Goal: Information Seeking & Learning: Learn about a topic

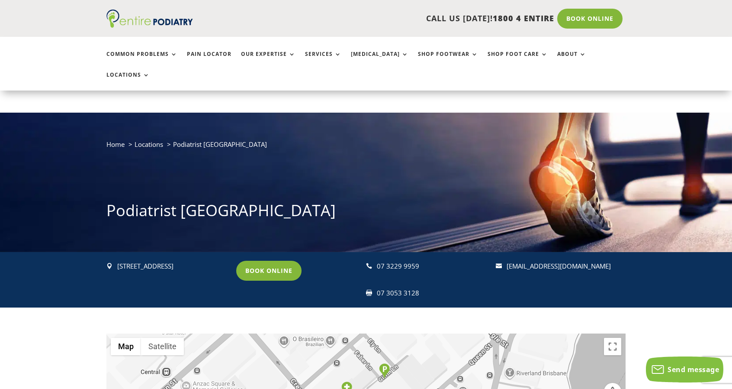
scroll to position [35, 0]
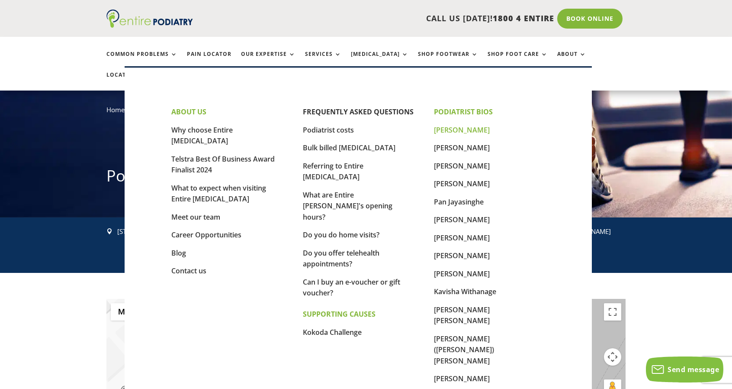
click at [456, 131] on link "[PERSON_NAME]" at bounding box center [462, 130] width 56 height 10
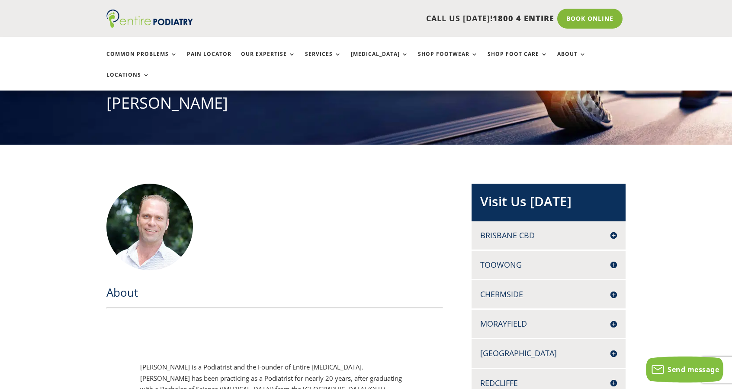
scroll to position [107, 0]
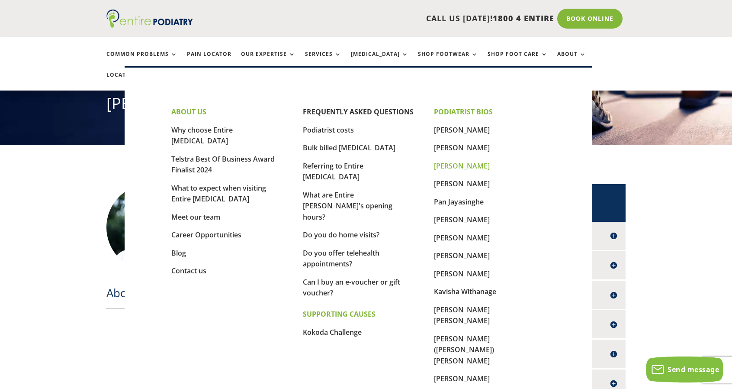
click at [456, 165] on link "[PERSON_NAME]" at bounding box center [462, 166] width 56 height 10
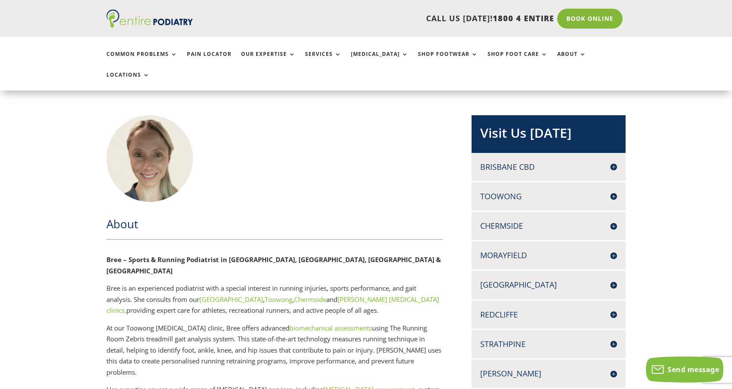
scroll to position [210, 0]
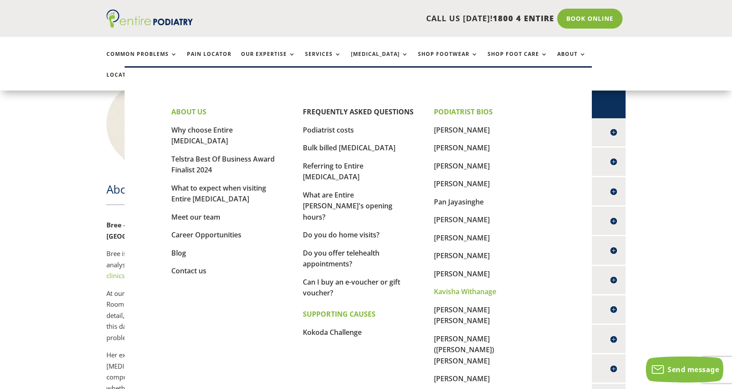
click at [474, 293] on link "Kavisha Withanage" at bounding box center [465, 292] width 62 height 10
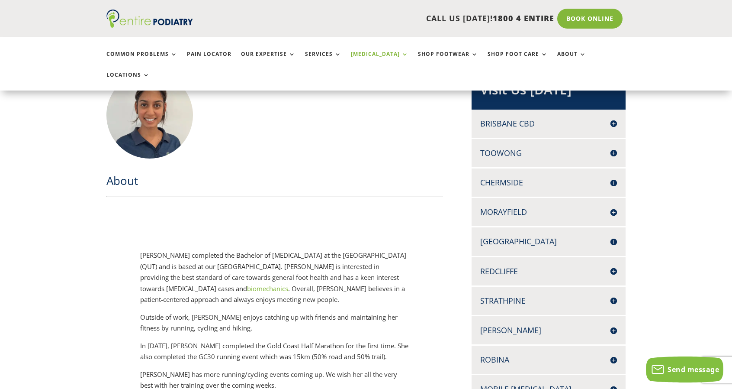
scroll to position [212, 0]
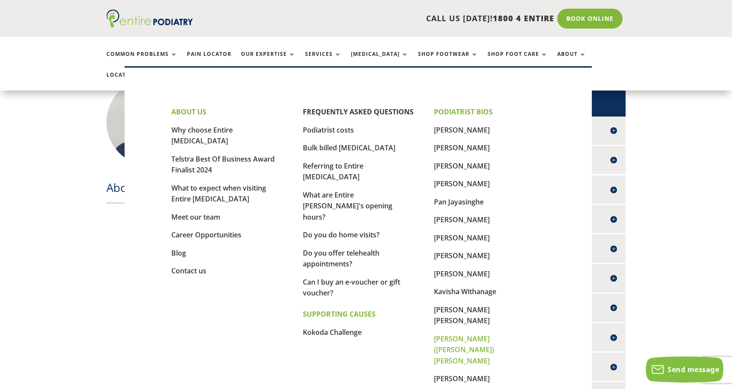
click at [486, 334] on link "[PERSON_NAME] ([PERSON_NAME]) [PERSON_NAME]" at bounding box center [464, 350] width 60 height 32
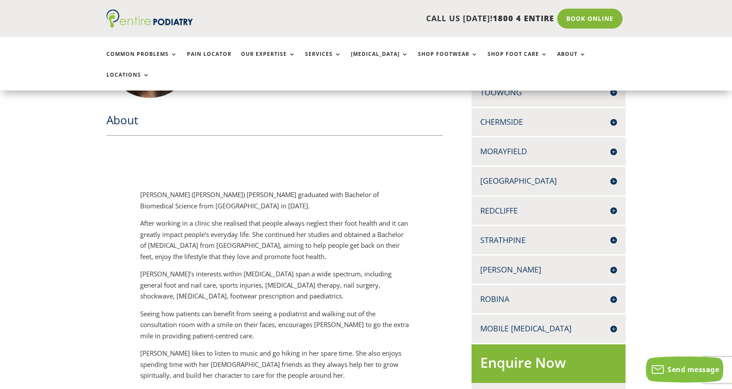
scroll to position [107, 0]
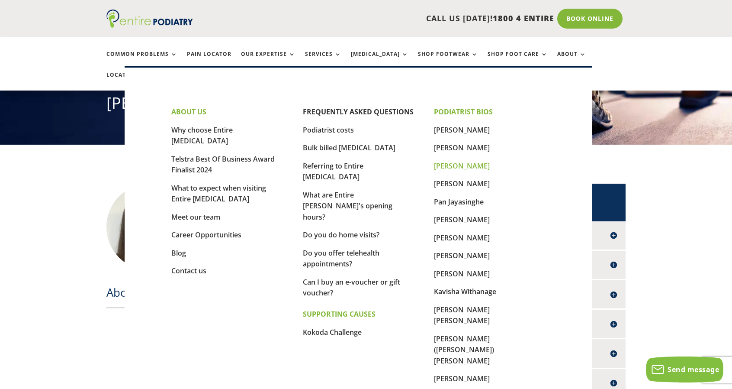
click at [456, 165] on link "[PERSON_NAME]" at bounding box center [462, 166] width 56 height 10
